Goal: Download file/media

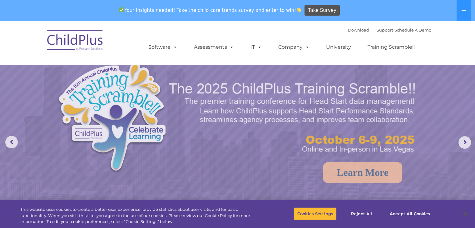
select select "MEDIUM"
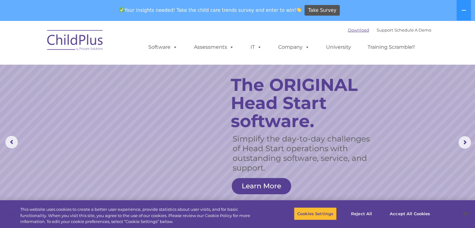
click at [349, 32] on link "Download" at bounding box center [358, 30] width 21 height 5
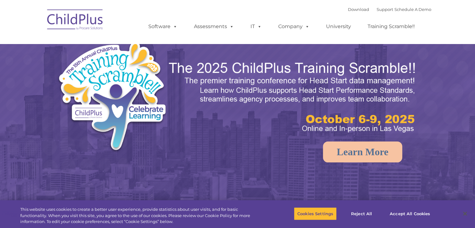
select select "MEDIUM"
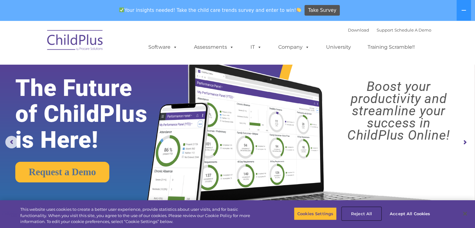
click at [366, 212] on button "Reject All" at bounding box center [361, 213] width 39 height 13
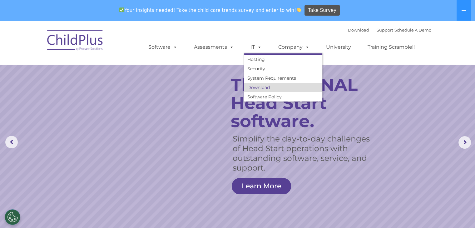
click at [254, 89] on link "Download" at bounding box center [283, 87] width 78 height 9
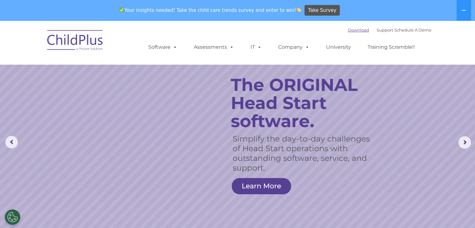
click at [354, 29] on link "Download" at bounding box center [358, 30] width 21 height 5
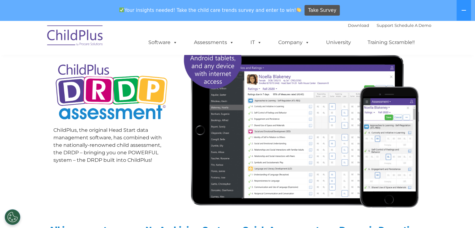
scroll to position [100, 0]
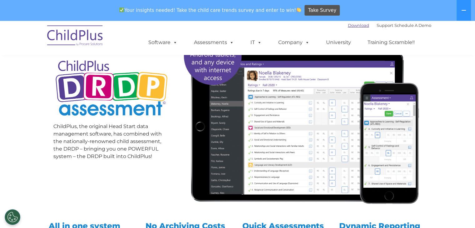
click at [350, 24] on link "Download" at bounding box center [358, 25] width 21 height 5
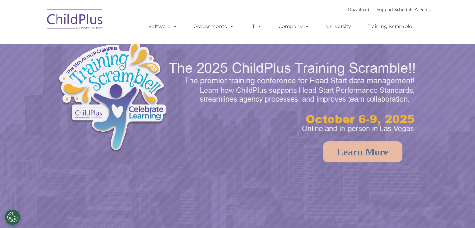
select select "MEDIUM"
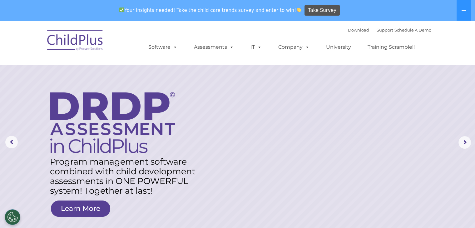
click at [349, 34] on div "Download Support | Schedule A Demo " at bounding box center [389, 29] width 83 height 9
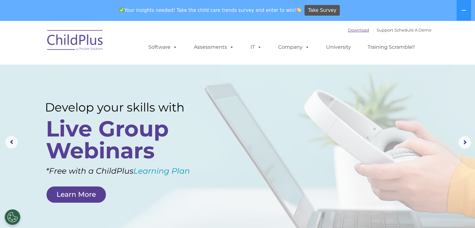
click at [353, 31] on link "Download" at bounding box center [358, 30] width 21 height 5
